Goal: Task Accomplishment & Management: Complete application form

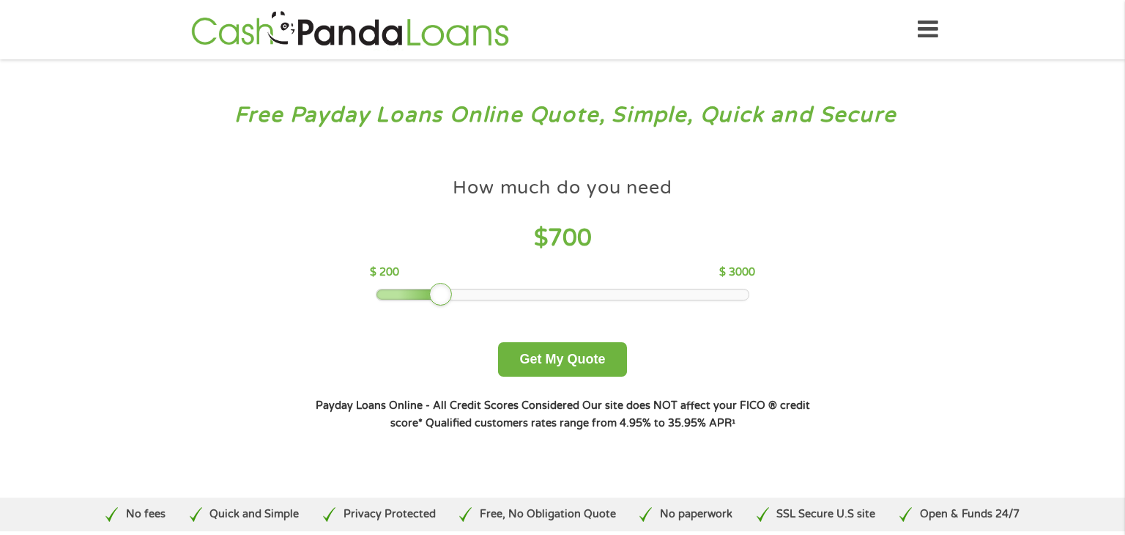
drag, startPoint x: 483, startPoint y: 292, endPoint x: 437, endPoint y: 292, distance: 46.9
click at [437, 292] on div at bounding box center [440, 294] width 23 height 23
drag, startPoint x: 437, startPoint y: 292, endPoint x: 420, endPoint y: 290, distance: 16.2
click at [420, 290] on div at bounding box center [413, 294] width 23 height 23
click at [615, 344] on button "Get My Quote" at bounding box center [562, 359] width 128 height 34
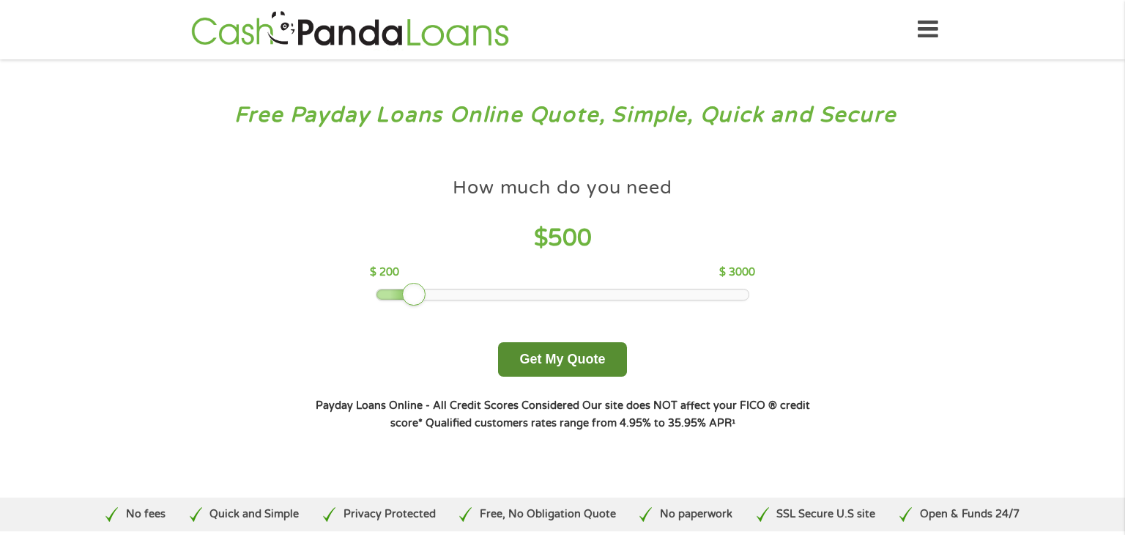
click at [596, 370] on button "Get My Quote" at bounding box center [562, 359] width 128 height 34
click at [571, 355] on button "Get My Quote" at bounding box center [562, 359] width 128 height 34
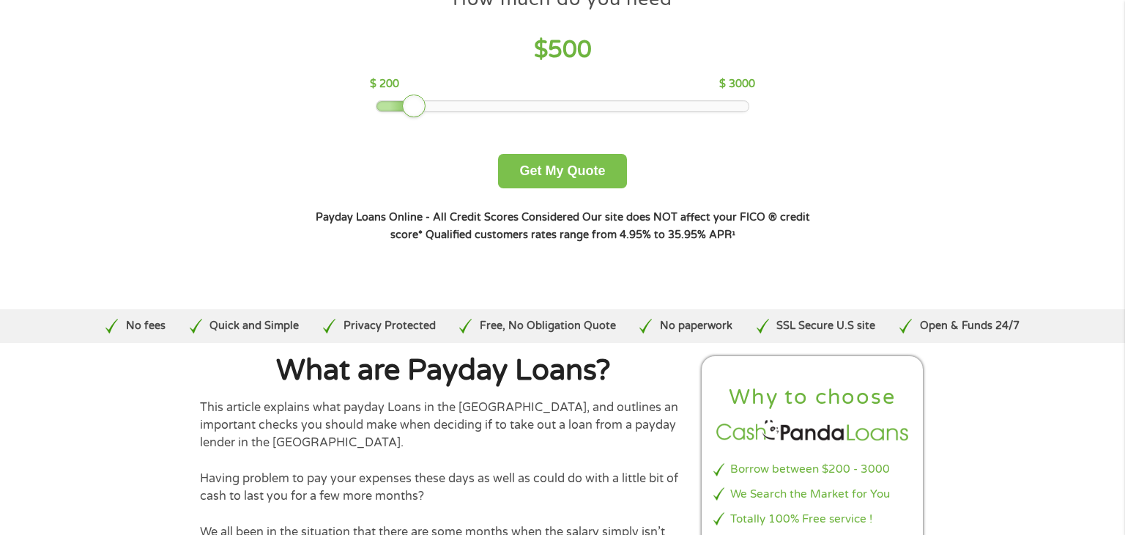
scroll to position [205, 0]
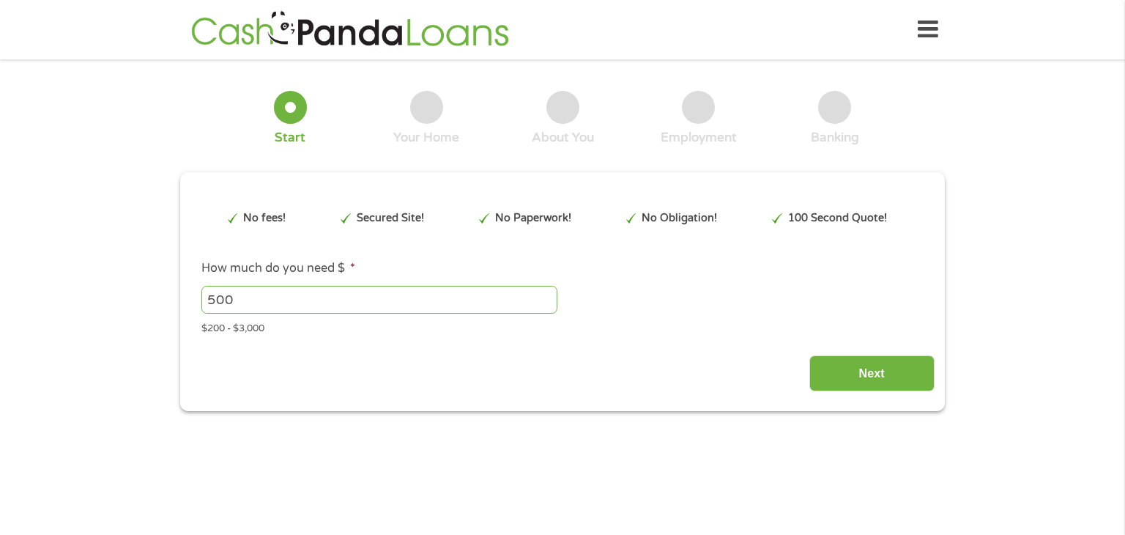
type input "CjwKCAjwlOrFBhBaEiwAw4bYDSQ6VSrc0gqYhtGXdf_DbpVIzagQIDTXkFAQm5lLT2_1qWtnVyd2Oxo…"
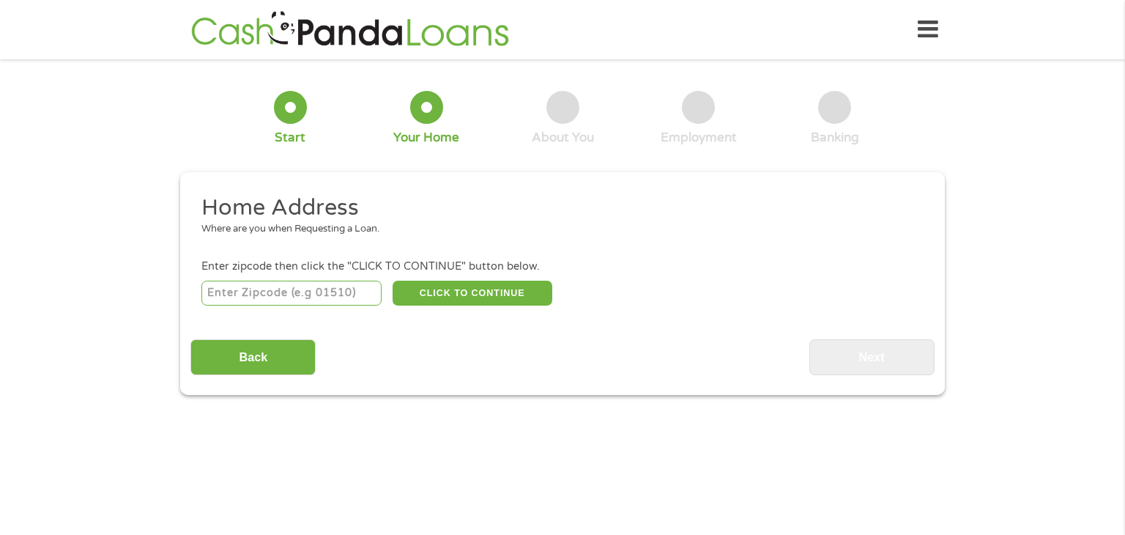
click at [344, 289] on input "number" at bounding box center [291, 293] width 181 height 25
type input "90026"
click at [483, 290] on button "CLICK TO CONTINUE" at bounding box center [473, 293] width 160 height 25
type input "90026"
type input "[GEOGRAPHIC_DATA]"
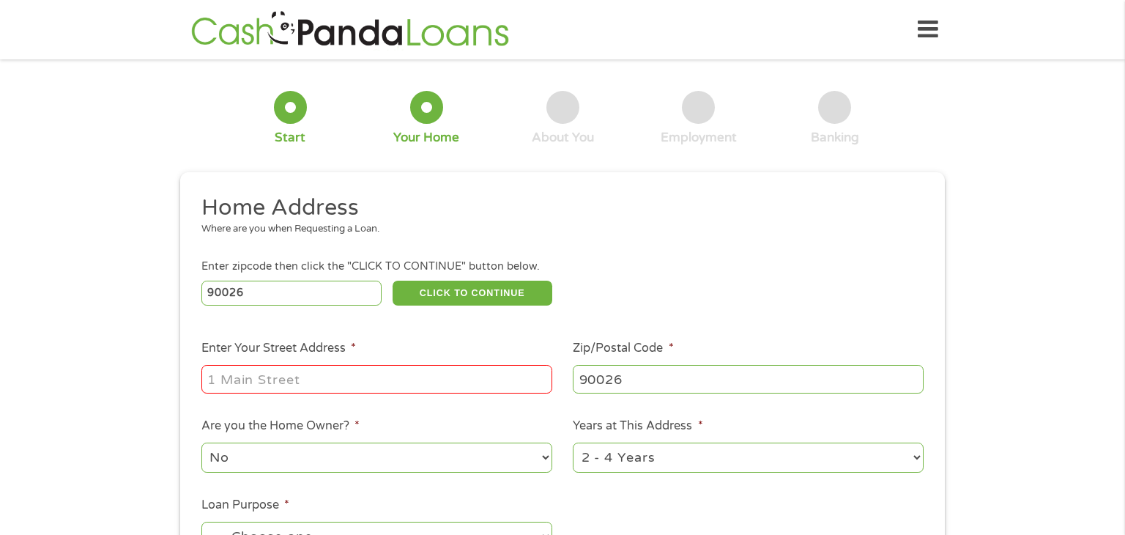
click at [407, 385] on input "Enter Your Street Address *" at bounding box center [376, 379] width 351 height 28
type input "[STREET_ADDRESS]"
click at [1091, 196] on div "1 Start 2 Your Home 3 About You 4 Employment 5 Banking 6 This field is hidden w…" at bounding box center [562, 365] width 1125 height 590
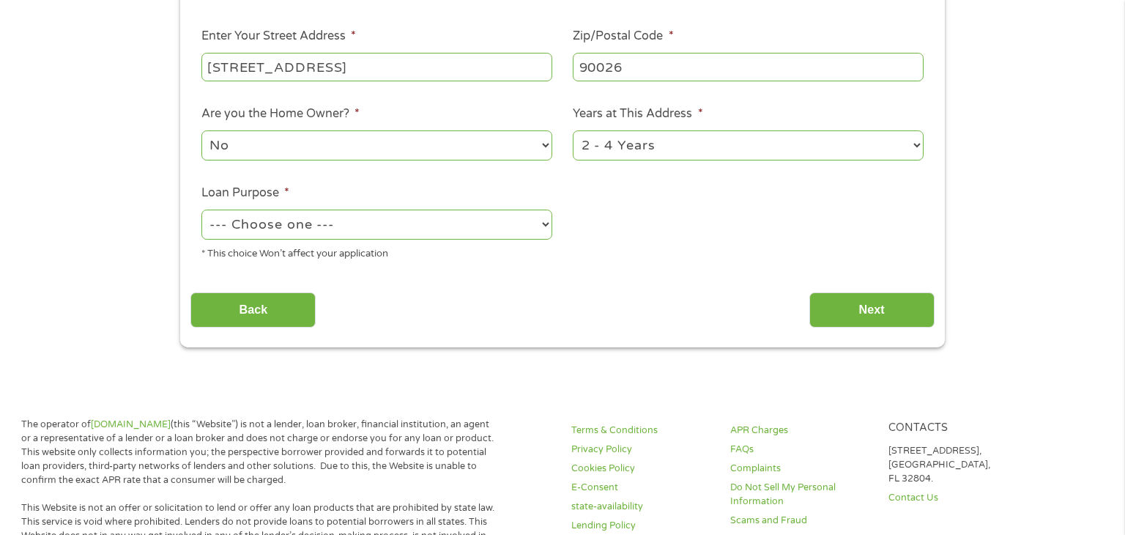
scroll to position [310, 0]
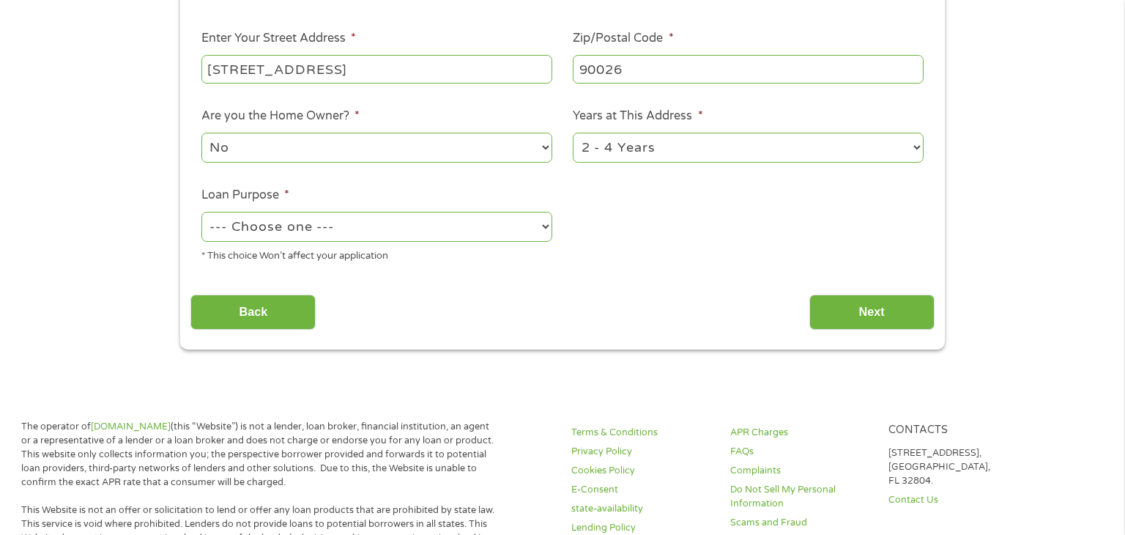
click at [526, 253] on div "* This choice Won’t affect your application" at bounding box center [376, 254] width 351 height 20
click at [502, 229] on select "--- Choose one --- Pay Bills Debt Consolidation Home Improvement Major Purchase…" at bounding box center [376, 227] width 351 height 30
select select "medicalexpenses"
click at [201, 213] on select "--- Choose one --- Pay Bills Debt Consolidation Home Improvement Major Purchase…" at bounding box center [376, 227] width 351 height 30
click at [870, 319] on input "Next" at bounding box center [871, 312] width 125 height 36
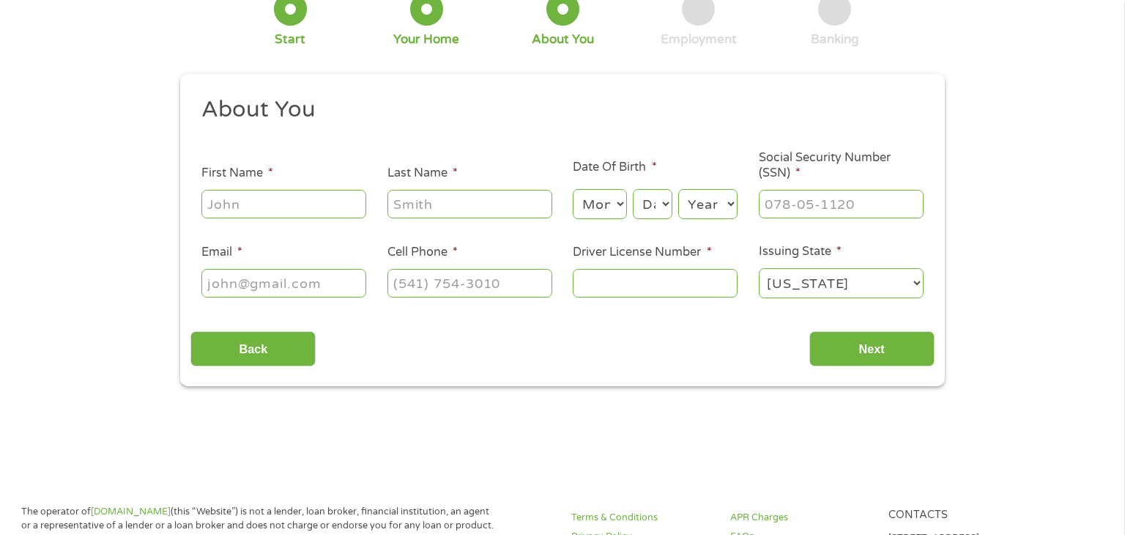
scroll to position [0, 0]
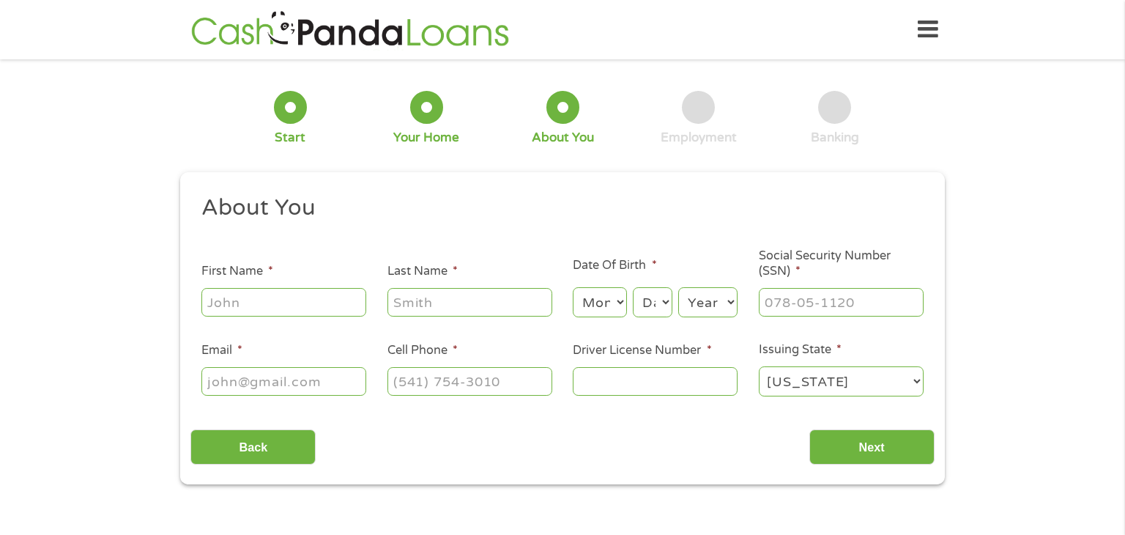
click at [299, 300] on input "First Name *" at bounding box center [283, 302] width 165 height 28
type input "Ryan"
type input "Clary"
click at [333, 385] on input "Email *" at bounding box center [283, 381] width 165 height 28
type input "ryanclary@gmail.com"
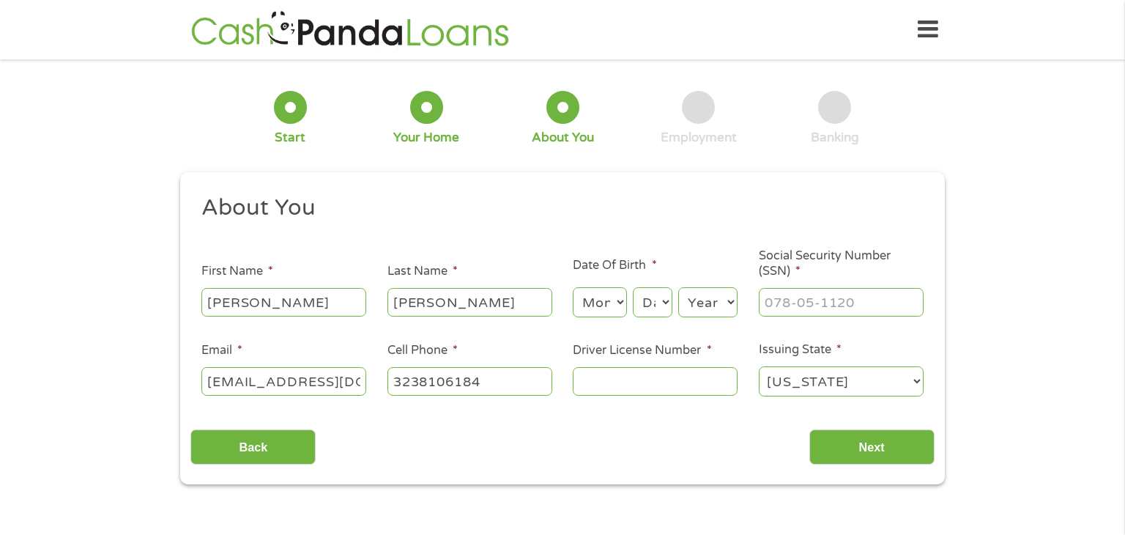
type input "(323) 810-6184"
click at [600, 303] on select "Month 1 2 3 4 5 6 7 8 9 10 11 12" at bounding box center [599, 302] width 53 height 30
select select "5"
click at [573, 288] on select "Month 1 2 3 4 5 6 7 8 9 10 11 12" at bounding box center [599, 302] width 53 height 30
click at [661, 297] on select "Day 1 2 3 4 5 6 7 8 9 10 11 12 13 14 15 16 17 18 19 20 21 22 23 24 25 26 27 28 …" at bounding box center [653, 302] width 40 height 30
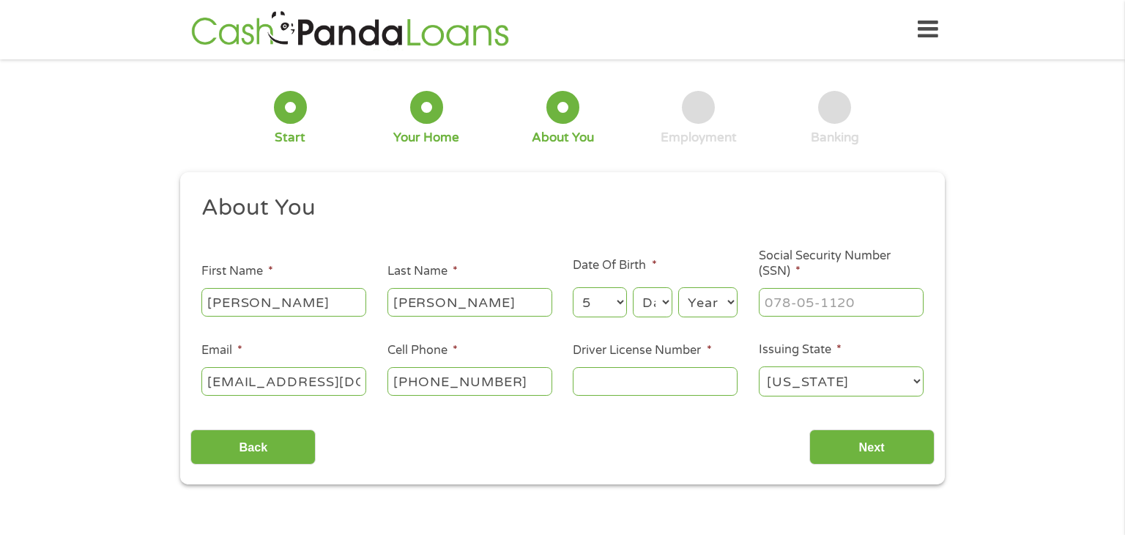
select select "5"
click at [633, 288] on select "Day 1 2 3 4 5 6 7 8 9 10 11 12 13 14 15 16 17 18 19 20 21 22 23 24 25 26 27 28 …" at bounding box center [653, 302] width 40 height 30
click at [714, 308] on select "Year 2007 2006 2005 2004 2003 2002 2001 2000 1999 1998 1997 1996 1995 1994 1993…" at bounding box center [707, 302] width 59 height 30
select select "1999"
click at [678, 288] on select "Year 2007 2006 2005 2004 2003 2002 2001 2000 1999 1998 1997 1996 1995 1994 1993…" at bounding box center [707, 302] width 59 height 30
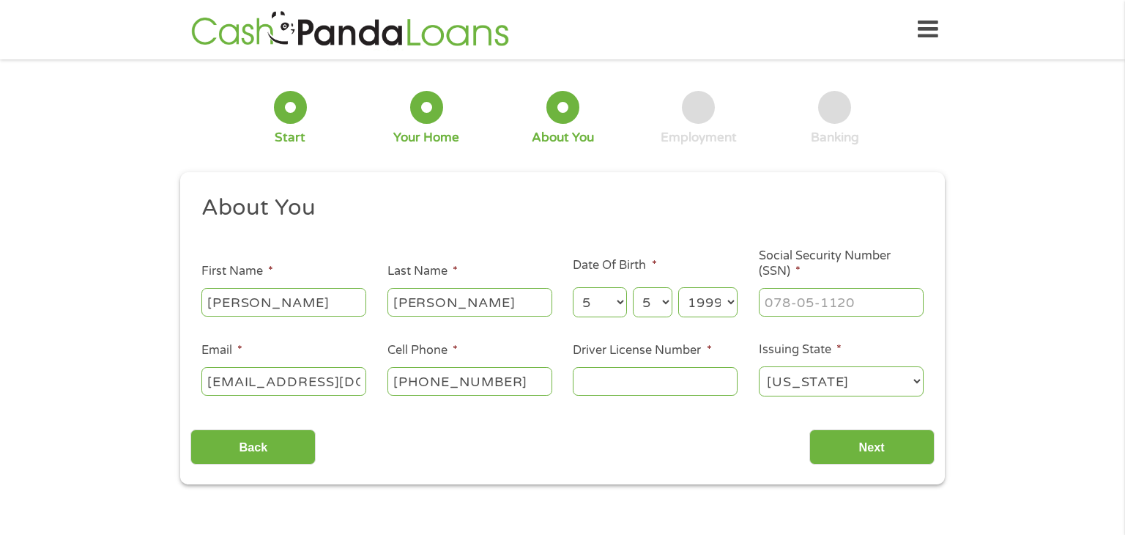
click at [829, 294] on input "Social Security Number (SSN) *" at bounding box center [841, 302] width 165 height 28
type input "559-89-0081"
click at [699, 379] on input "Driver License Number *" at bounding box center [655, 381] width 165 height 28
type input "C5586339"
click at [896, 442] on input "Next" at bounding box center [871, 447] width 125 height 36
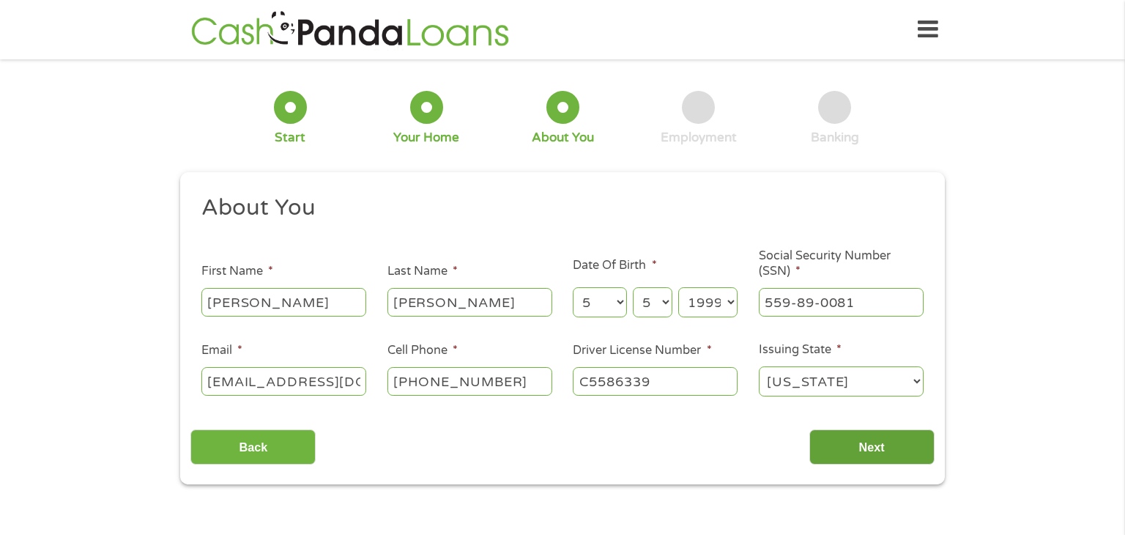
scroll to position [6, 6]
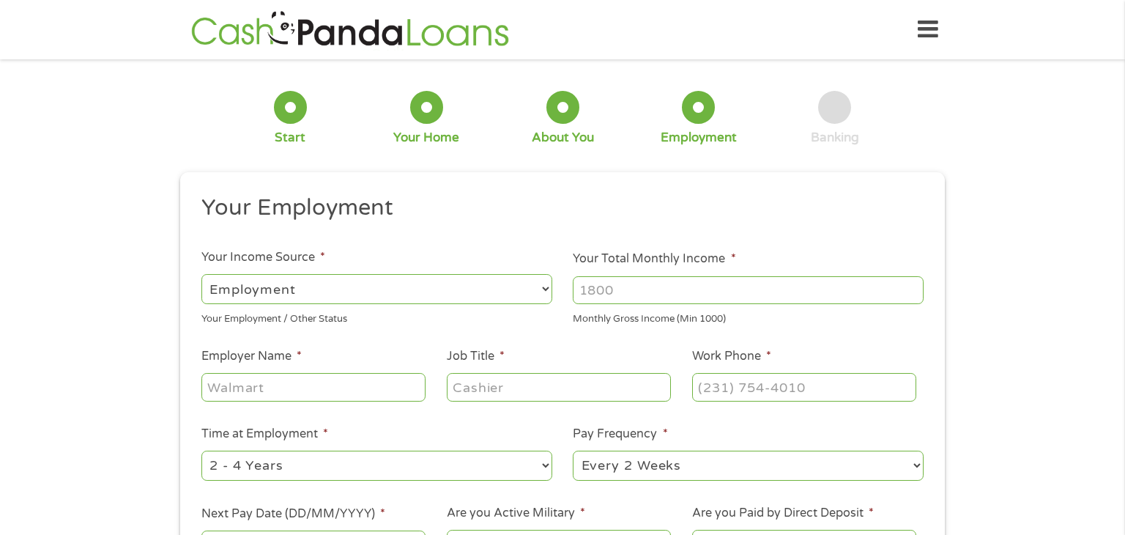
click at [627, 283] on input "Your Total Monthly Income *" at bounding box center [748, 290] width 351 height 28
type input "6000"
click at [375, 382] on input "Employer Name *" at bounding box center [313, 387] width 224 height 28
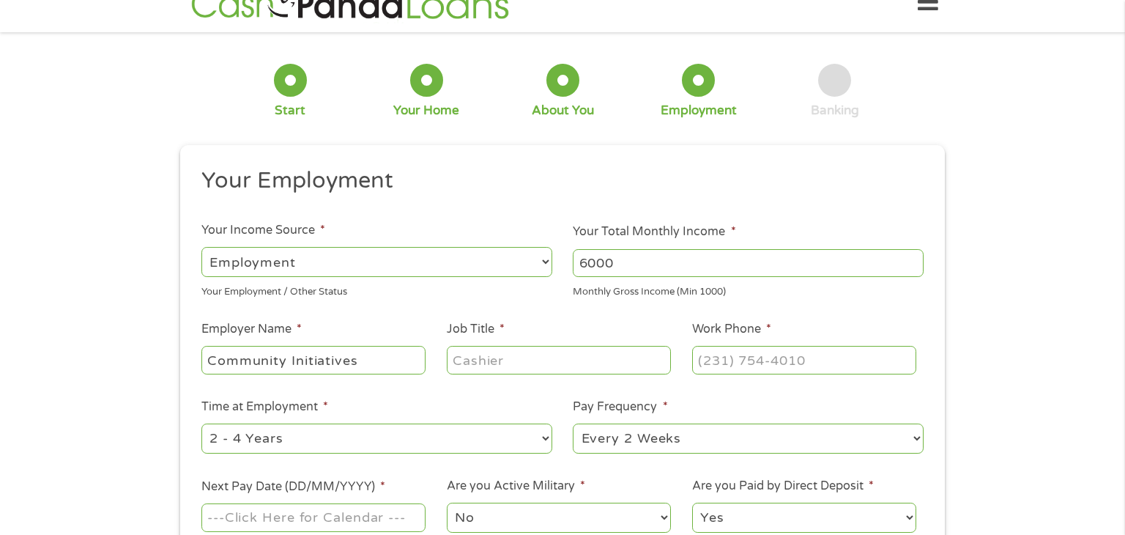
type input "Community Initiatives"
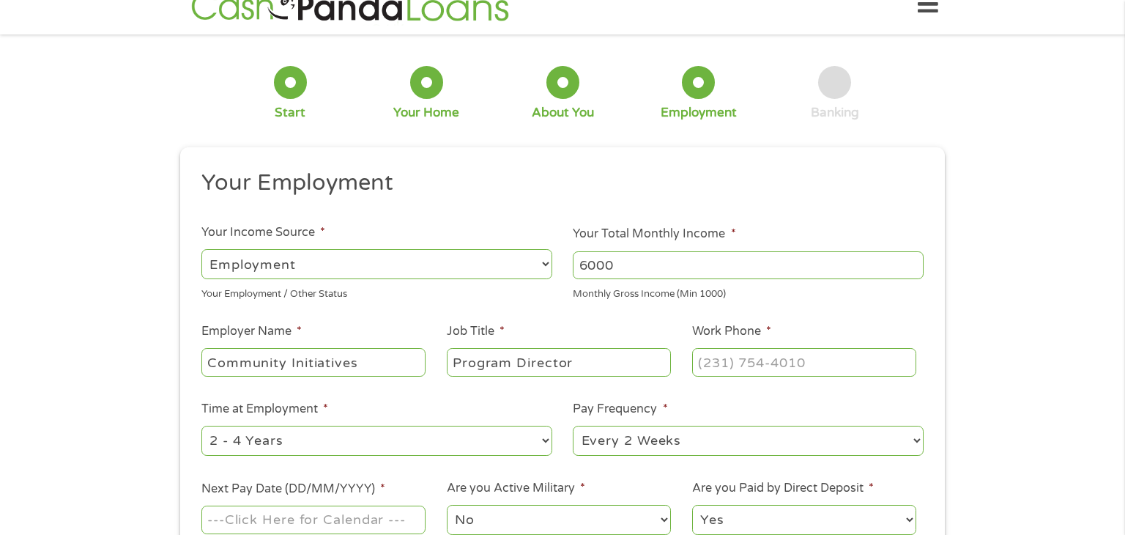
scroll to position [30, 0]
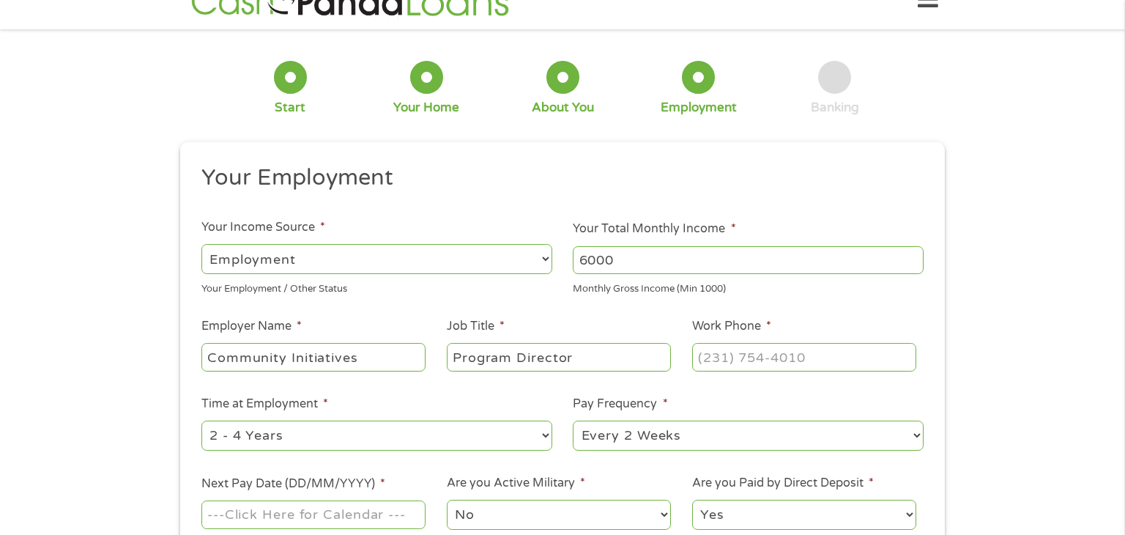
type input "Program Director"
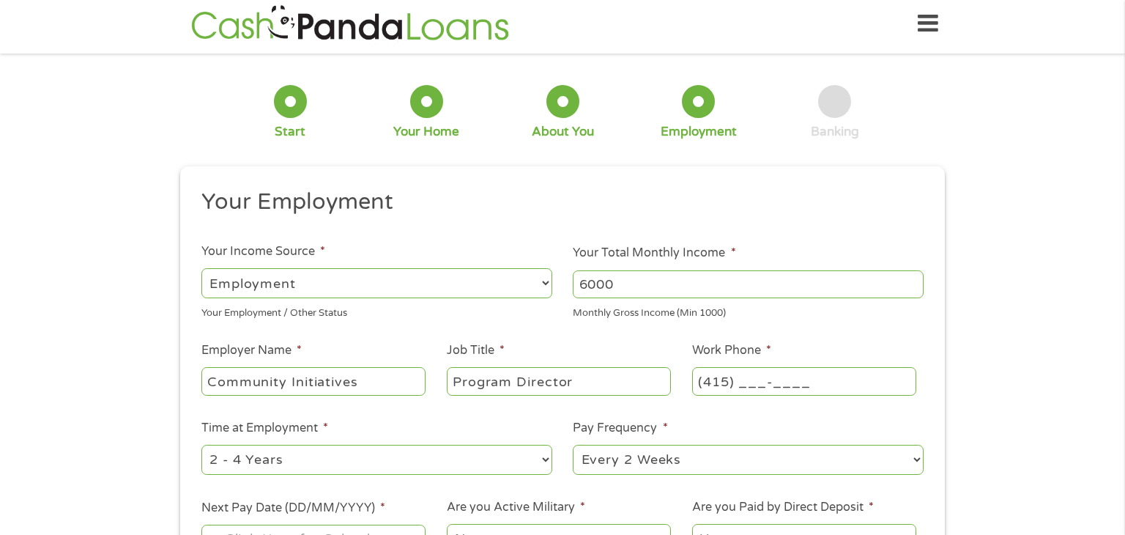
scroll to position [0, 0]
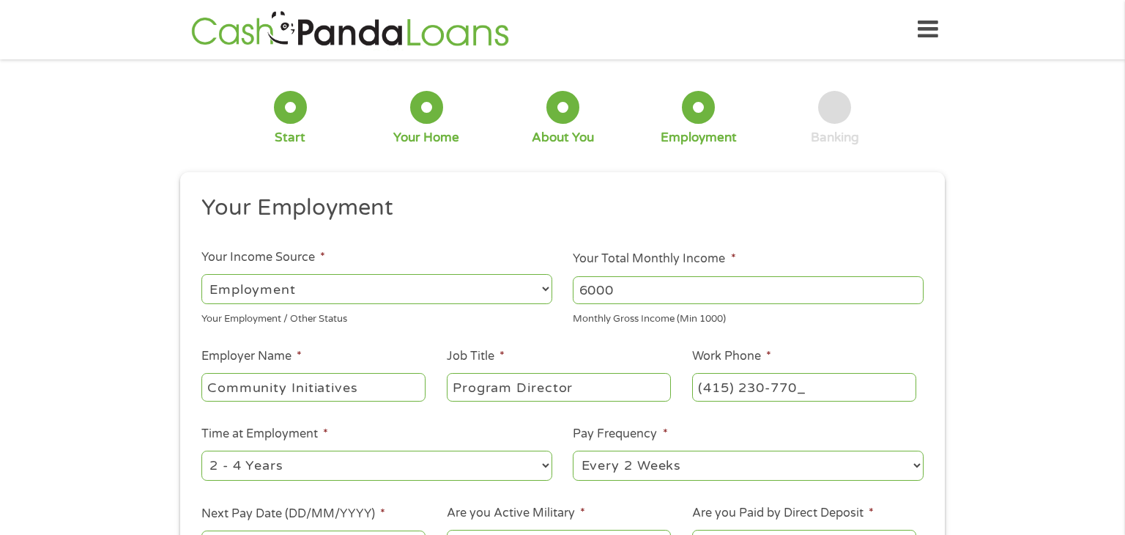
type input "(415) 230-7700"
click at [1124, 222] on div "1 Start 2 Your Home 3 About You 4 Employment 5 Banking 6 This field is hidden w…" at bounding box center [562, 359] width 1125 height 578
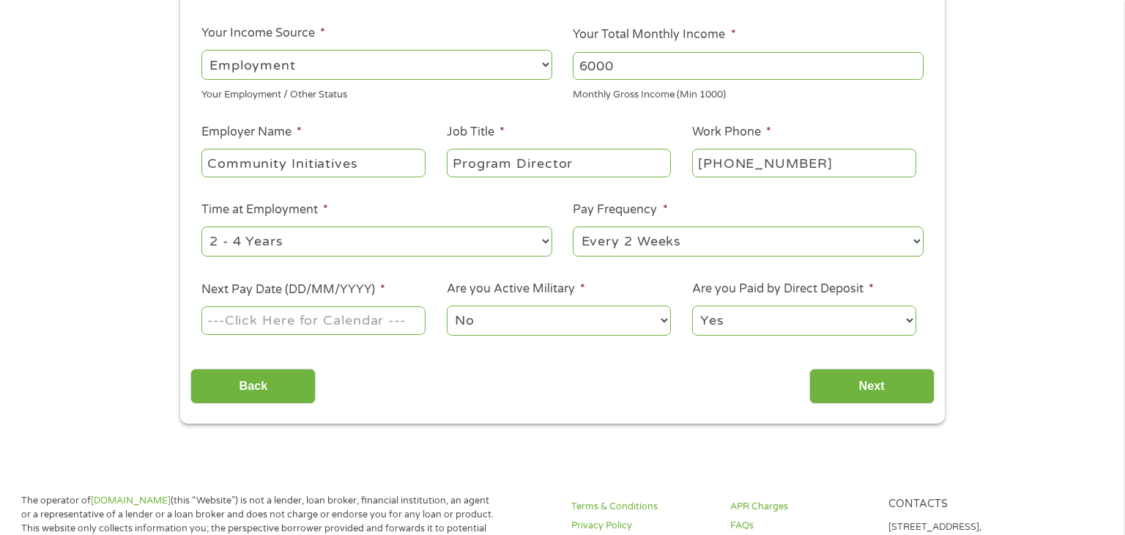
scroll to position [222, 0]
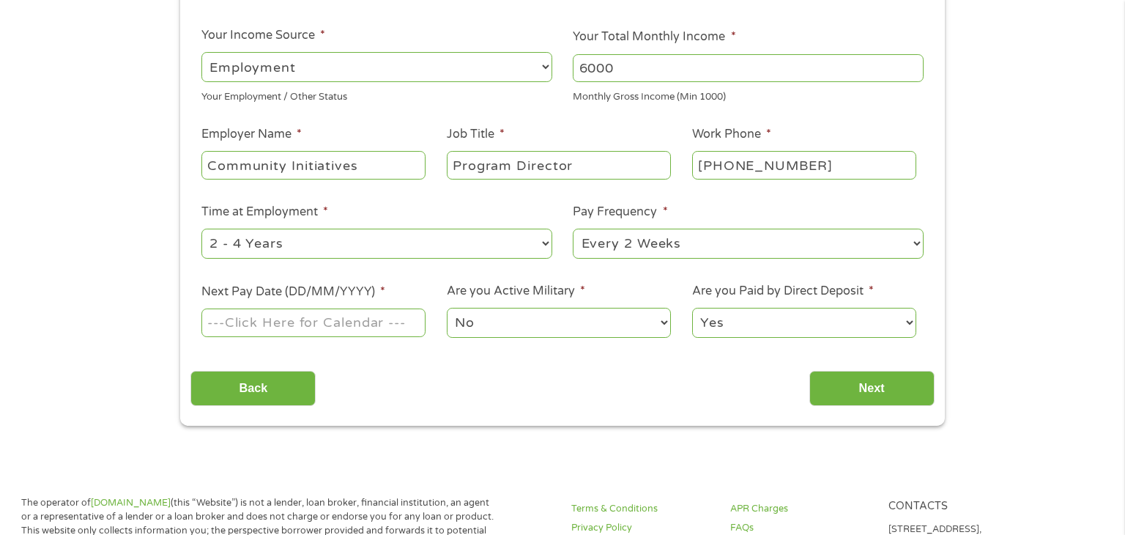
click at [318, 327] on input "Next Pay Date (DD/MM/YYYY) *" at bounding box center [313, 322] width 224 height 28
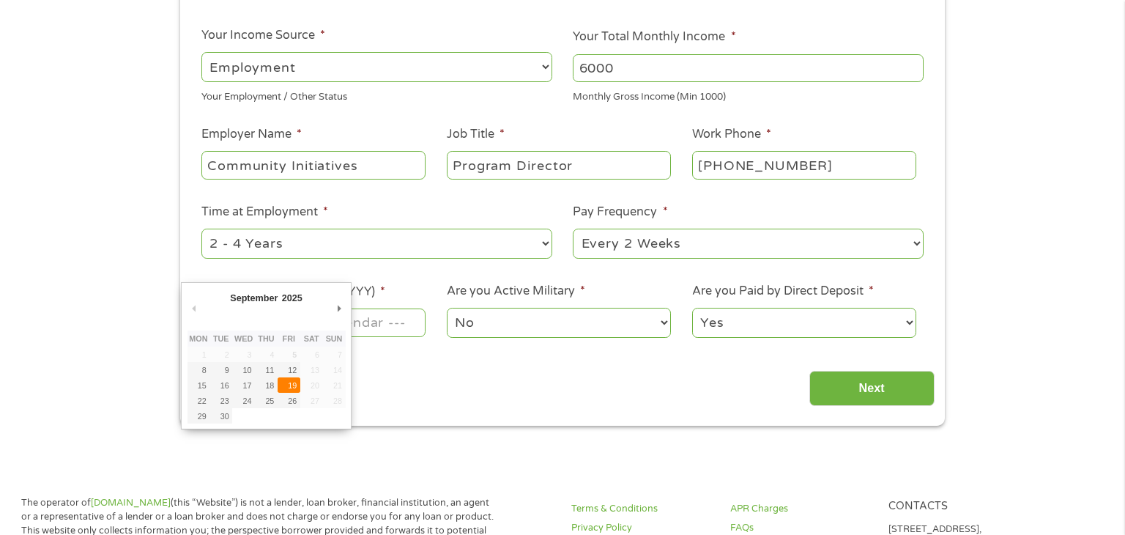
type input "19/09/2025"
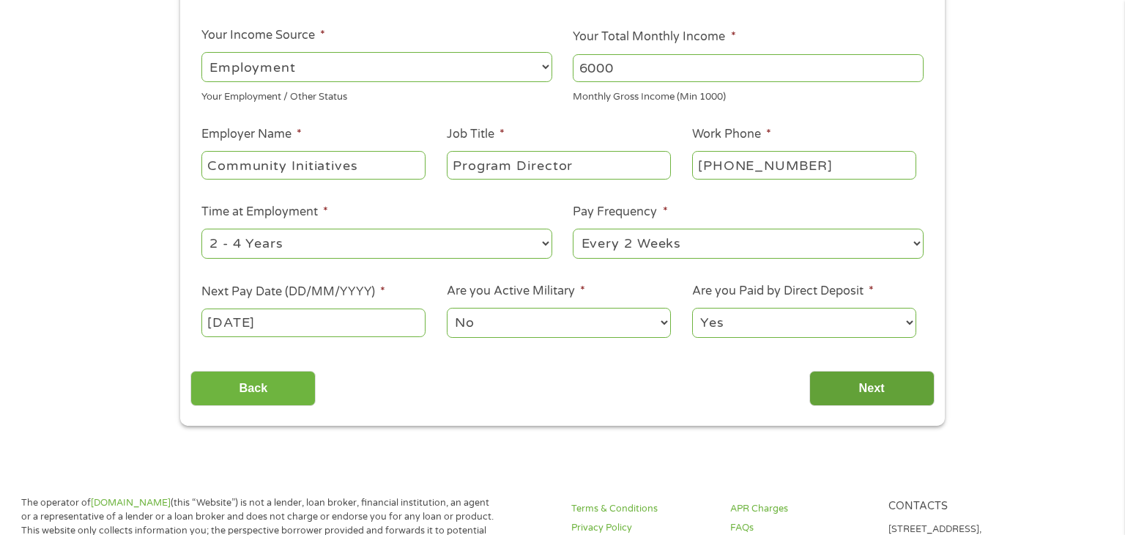
click at [860, 379] on input "Next" at bounding box center [871, 389] width 125 height 36
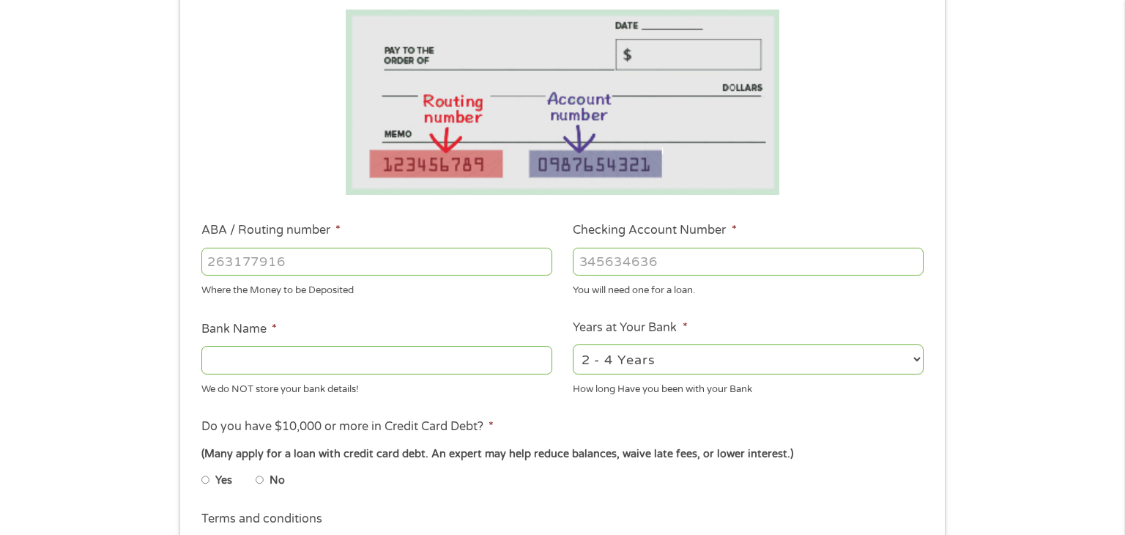
scroll to position [274, 0]
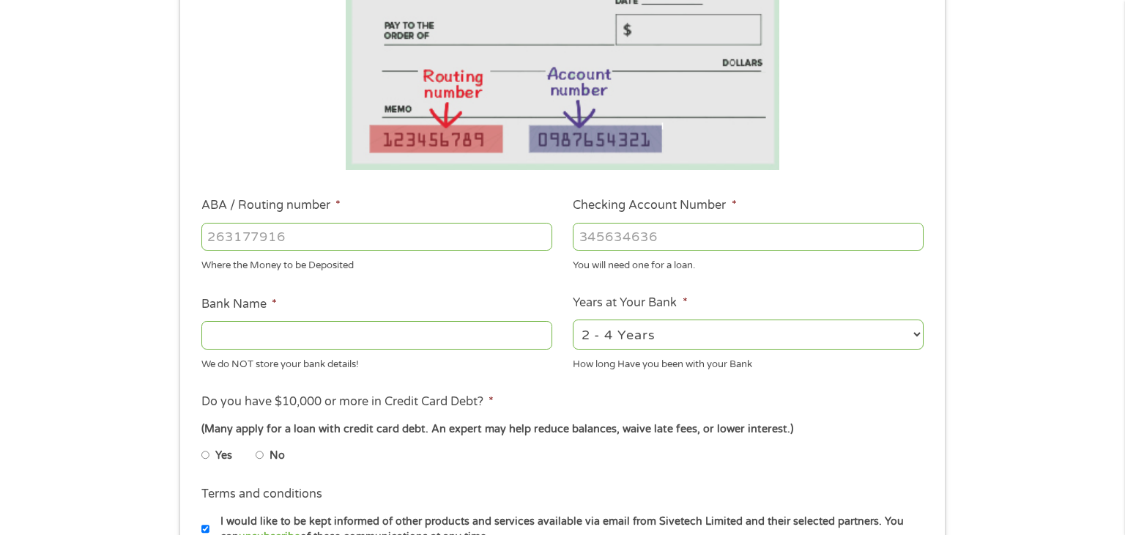
click at [388, 237] on input "ABA / Routing number *" at bounding box center [376, 237] width 351 height 28
click at [405, 231] on input "ABA / Routing number *" at bounding box center [376, 237] width 351 height 28
click at [245, 229] on input "ABA / Routing number *" at bounding box center [376, 237] width 351 height 28
type input "101205681"
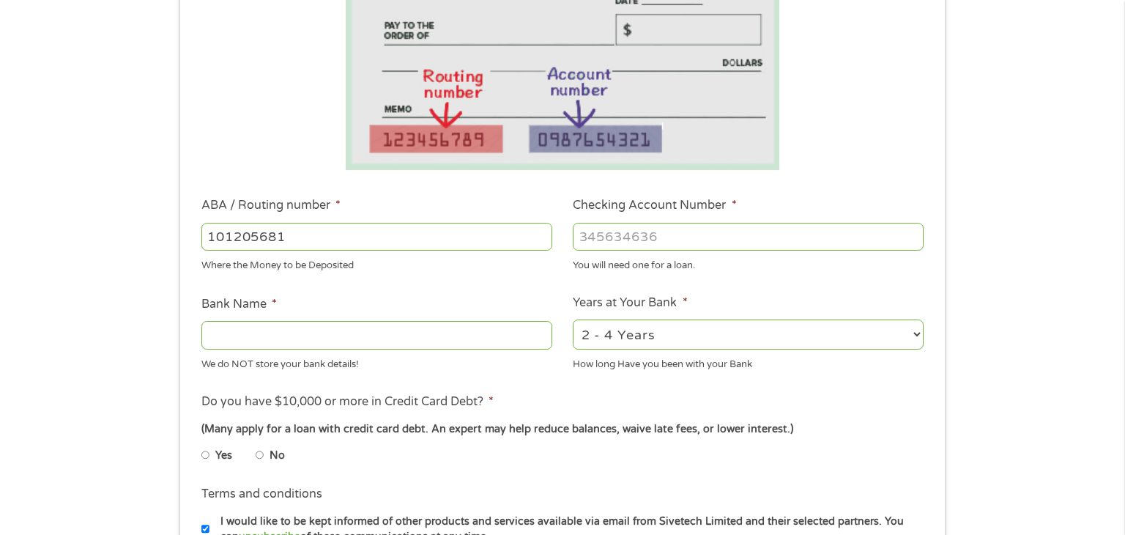
type input "UMB NA"
type input "101205681"
click at [661, 233] on input "Checking Account Number *" at bounding box center [748, 237] width 351 height 28
type input "7710531921181"
click at [656, 338] on select "2 - 4 Years 6 - 12 Months 1 - 2 Years Over 4 Years" at bounding box center [748, 334] width 351 height 30
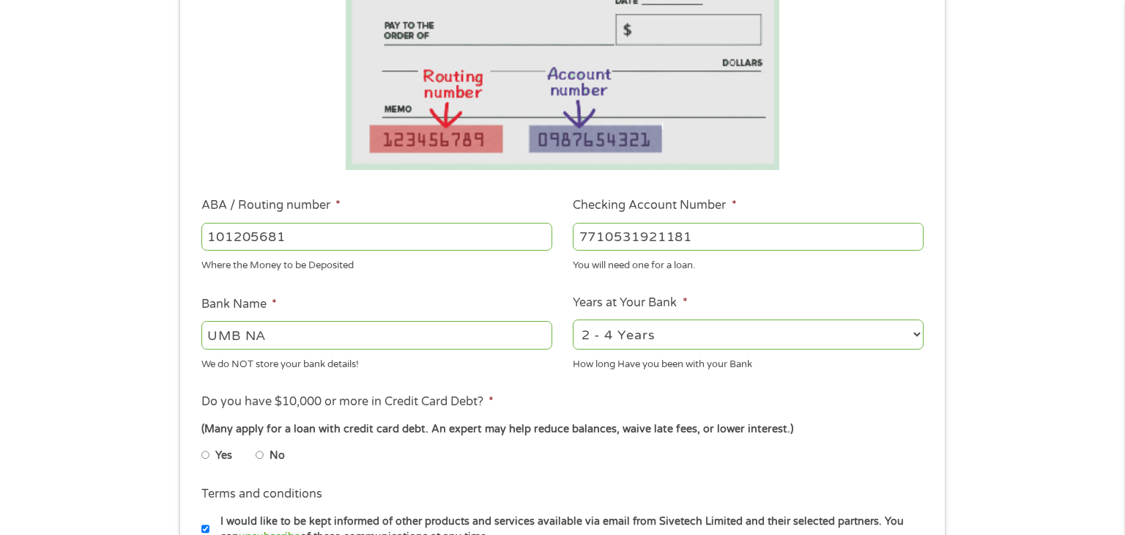
select select "60months"
click at [573, 319] on select "2 - 4 Years 6 - 12 Months 1 - 2 Years Over 4 Years" at bounding box center [748, 334] width 351 height 30
click at [262, 459] on input "No" at bounding box center [260, 454] width 9 height 23
radio input "true"
click at [262, 459] on input "No" at bounding box center [260, 454] width 9 height 23
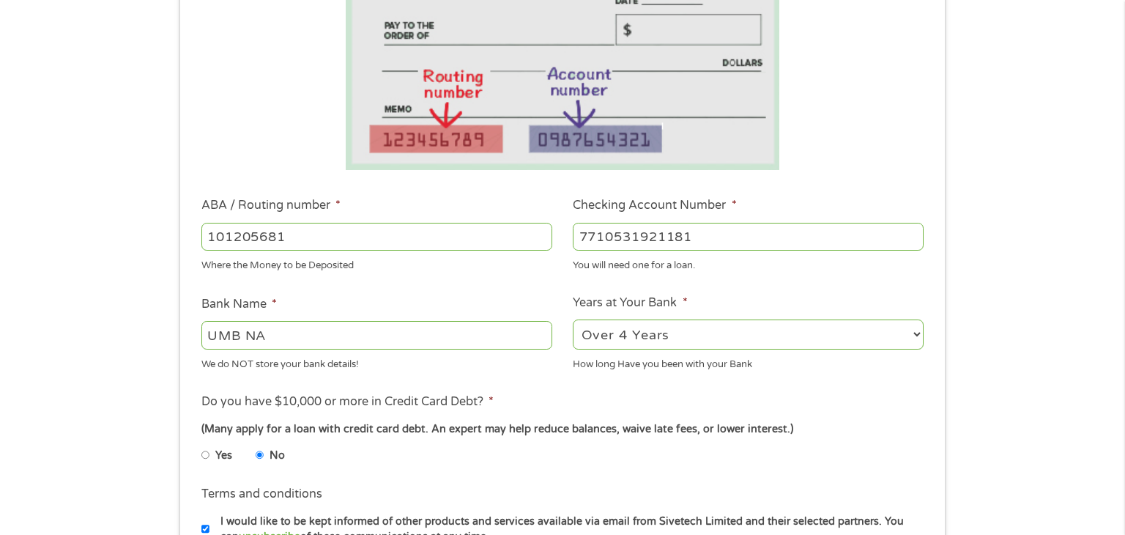
click at [261, 459] on input "No" at bounding box center [260, 454] width 9 height 23
click at [201, 443] on input "Yes" at bounding box center [205, 454] width 9 height 23
radio input "true"
click at [1111, 148] on div "1 Start 2 Your Home 3 About You 4 Employment 5 Banking 6 This field is hidden w…" at bounding box center [562, 260] width 1125 height 929
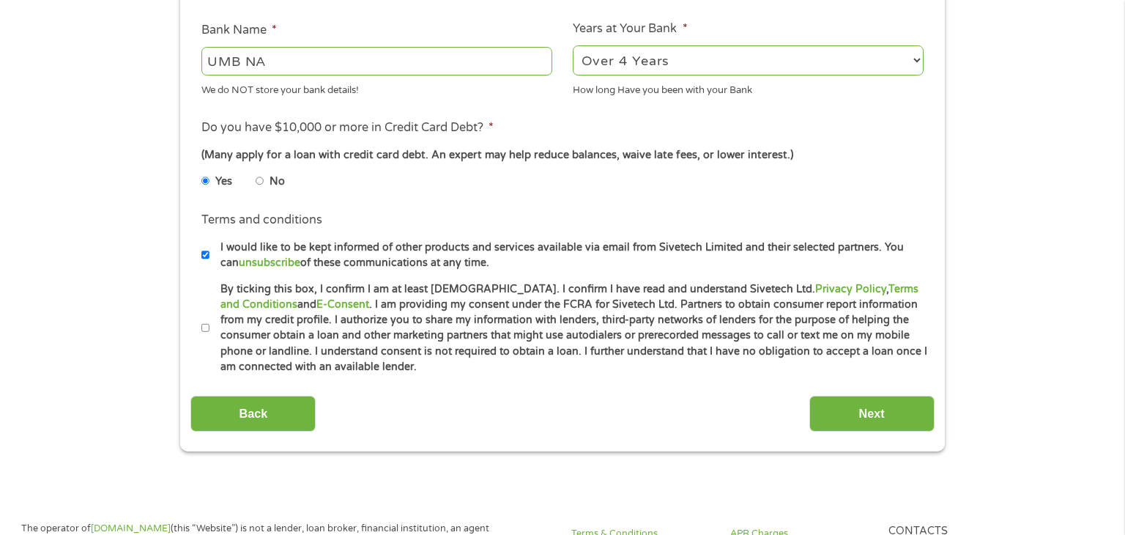
scroll to position [550, 0]
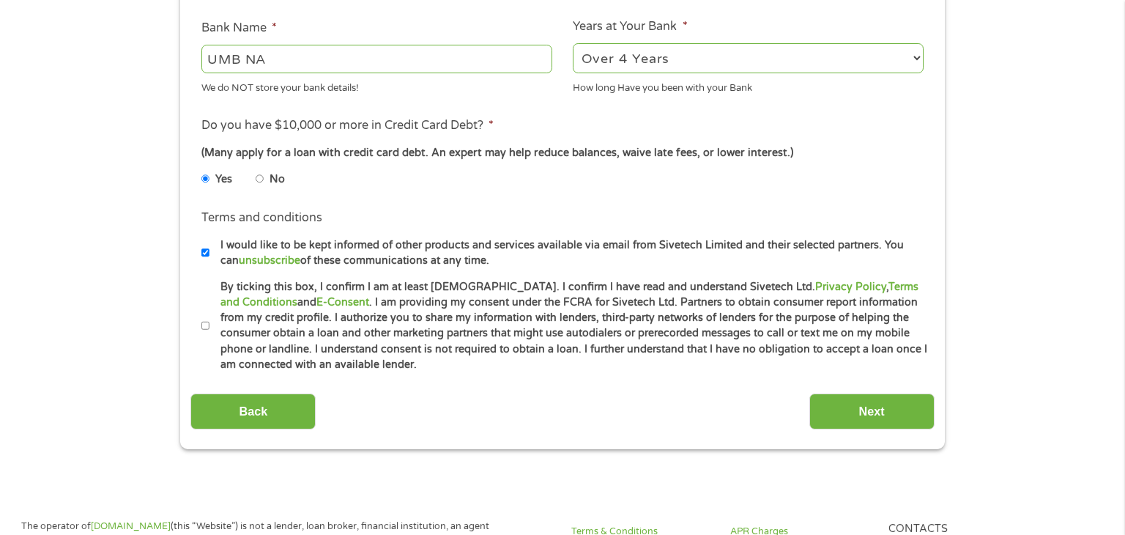
click at [200, 324] on li "Terms and conditions * By ticking this box, I confirm I am at least 18 years ol…" at bounding box center [562, 326] width 744 height 94
click at [204, 325] on input "By ticking this box, I confirm I am at least 18 years old. I confirm I have rea…" at bounding box center [205, 325] width 9 height 23
checkbox input "true"
click at [205, 256] on input "I would like to be kept informed of other products and services available via e…" at bounding box center [205, 252] width 9 height 23
checkbox input "false"
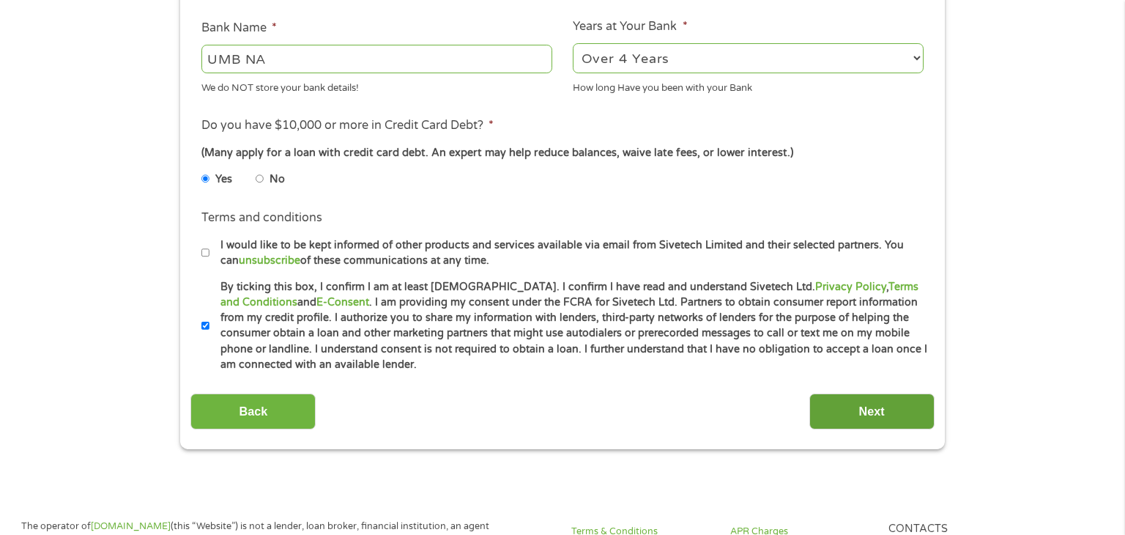
click at [872, 402] on input "Next" at bounding box center [871, 411] width 125 height 36
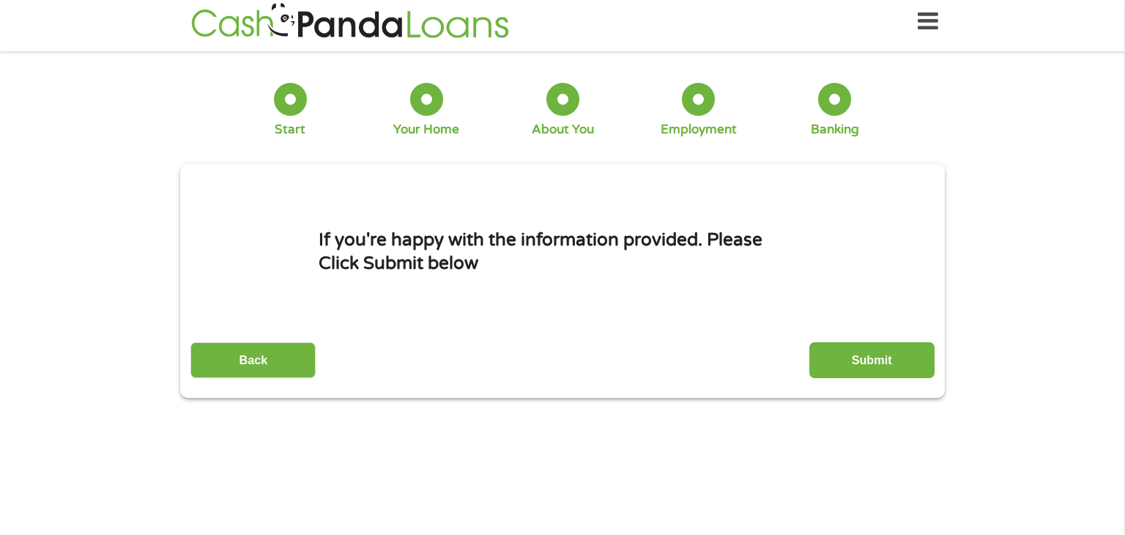
scroll to position [0, 0]
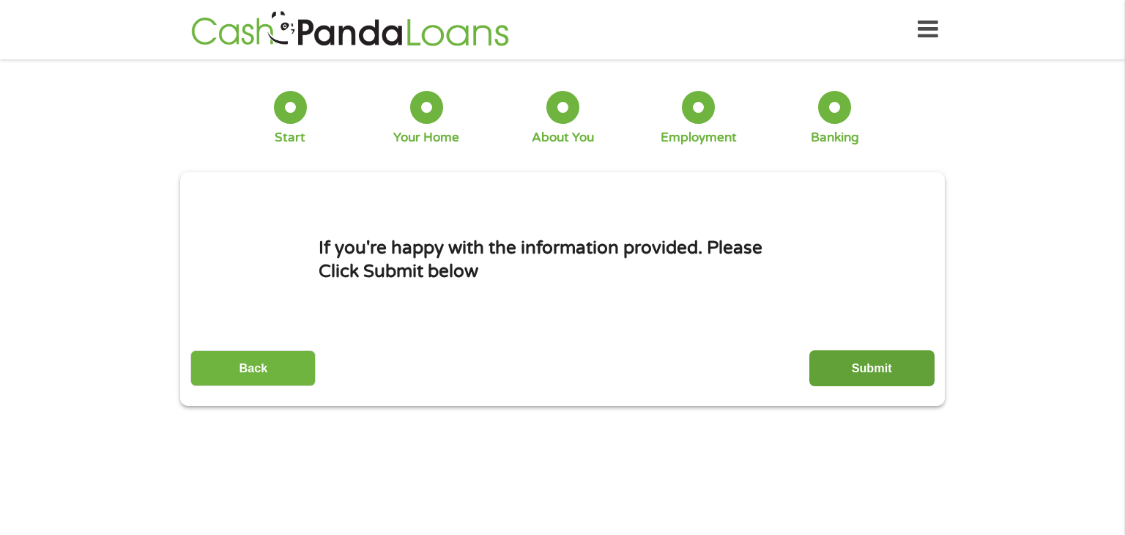
click at [864, 358] on input "Submit" at bounding box center [871, 368] width 125 height 36
